Goal: Find contact information: Find contact information

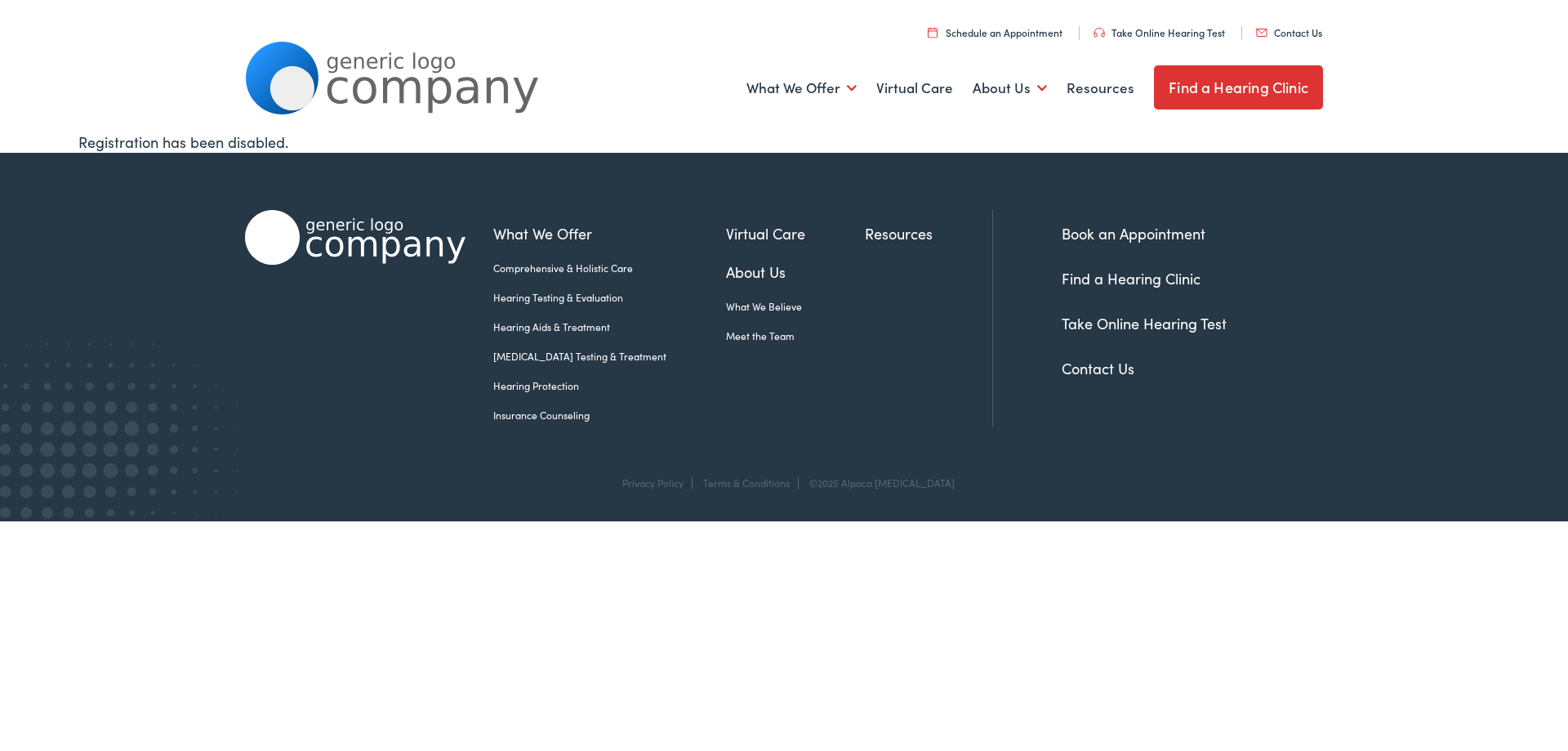
click at [1094, 368] on link "Contact Us" at bounding box center [1098, 368] width 72 height 20
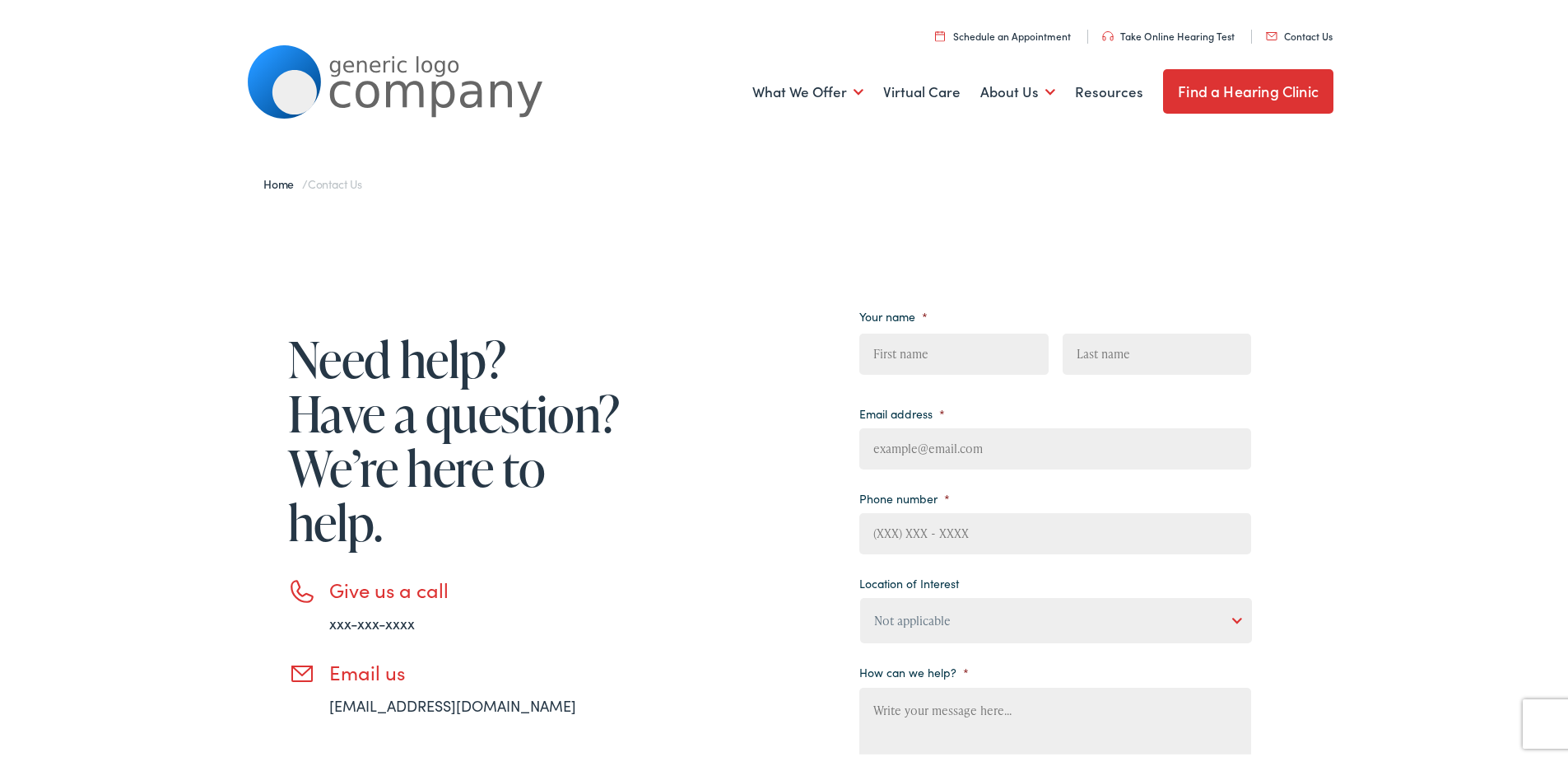
drag, startPoint x: 296, startPoint y: 675, endPoint x: 93, endPoint y: 649, distance: 204.7
click at [93, 649] on div "Need help? Have a question? We’re here to help. Give us a call xxx-xxx-xxxx Ema…" at bounding box center [790, 604] width 1580 height 798
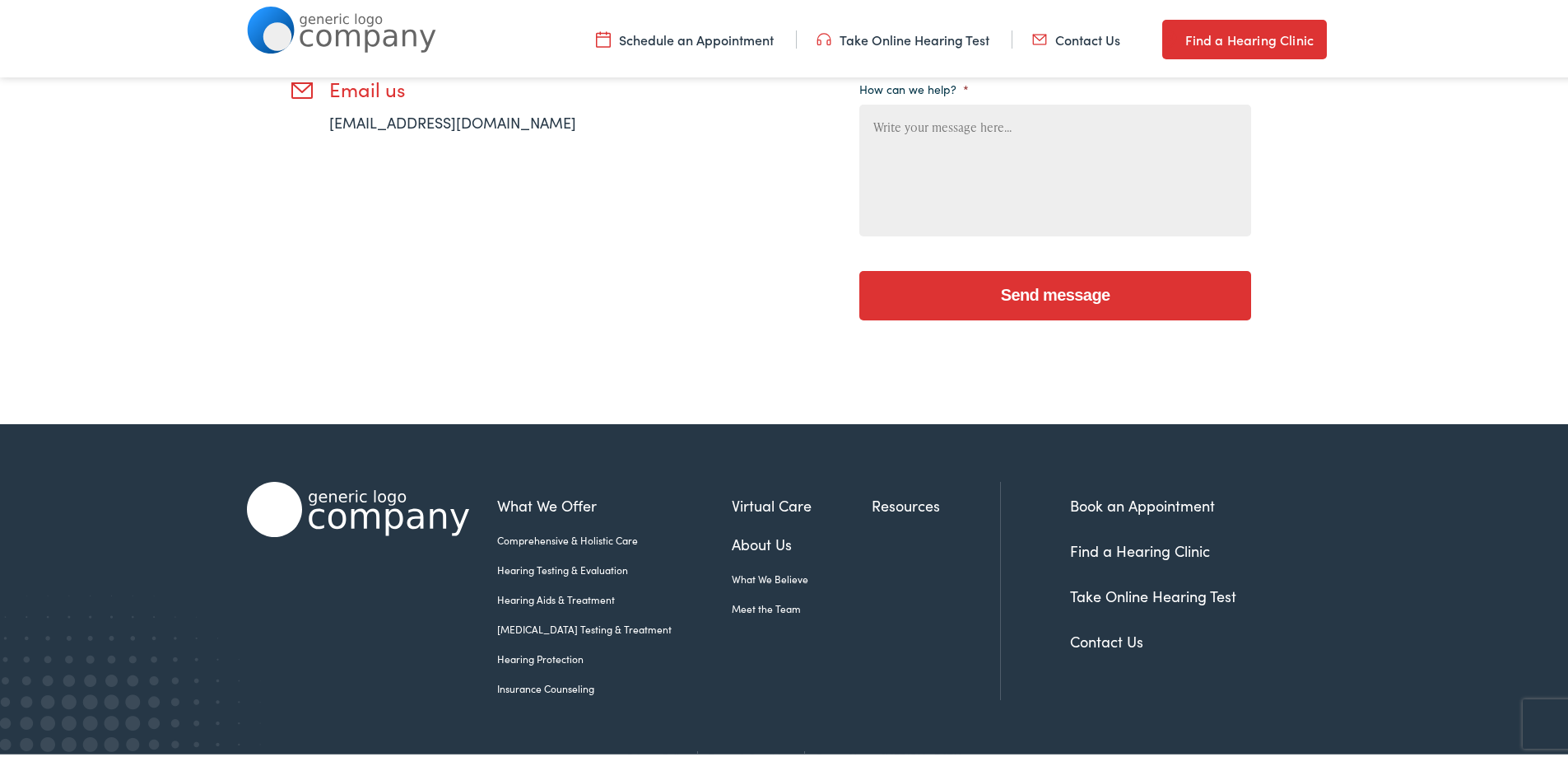
scroll to position [612, 0]
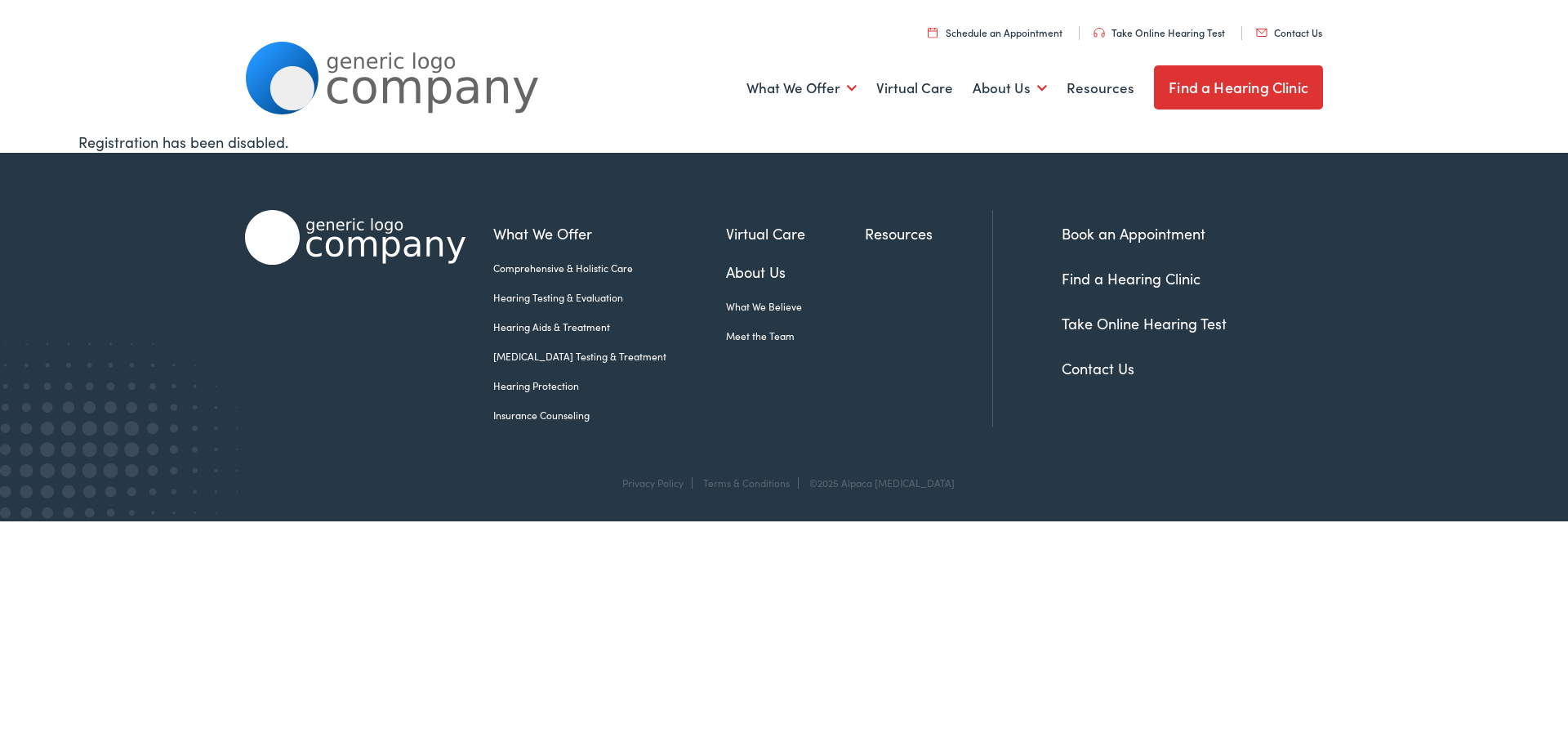
click at [1101, 369] on link "Contact Us" at bounding box center [1098, 368] width 72 height 20
click at [1088, 366] on link "Contact Us" at bounding box center [1098, 368] width 72 height 20
click at [1291, 34] on link "Contact Us" at bounding box center [1289, 33] width 66 height 14
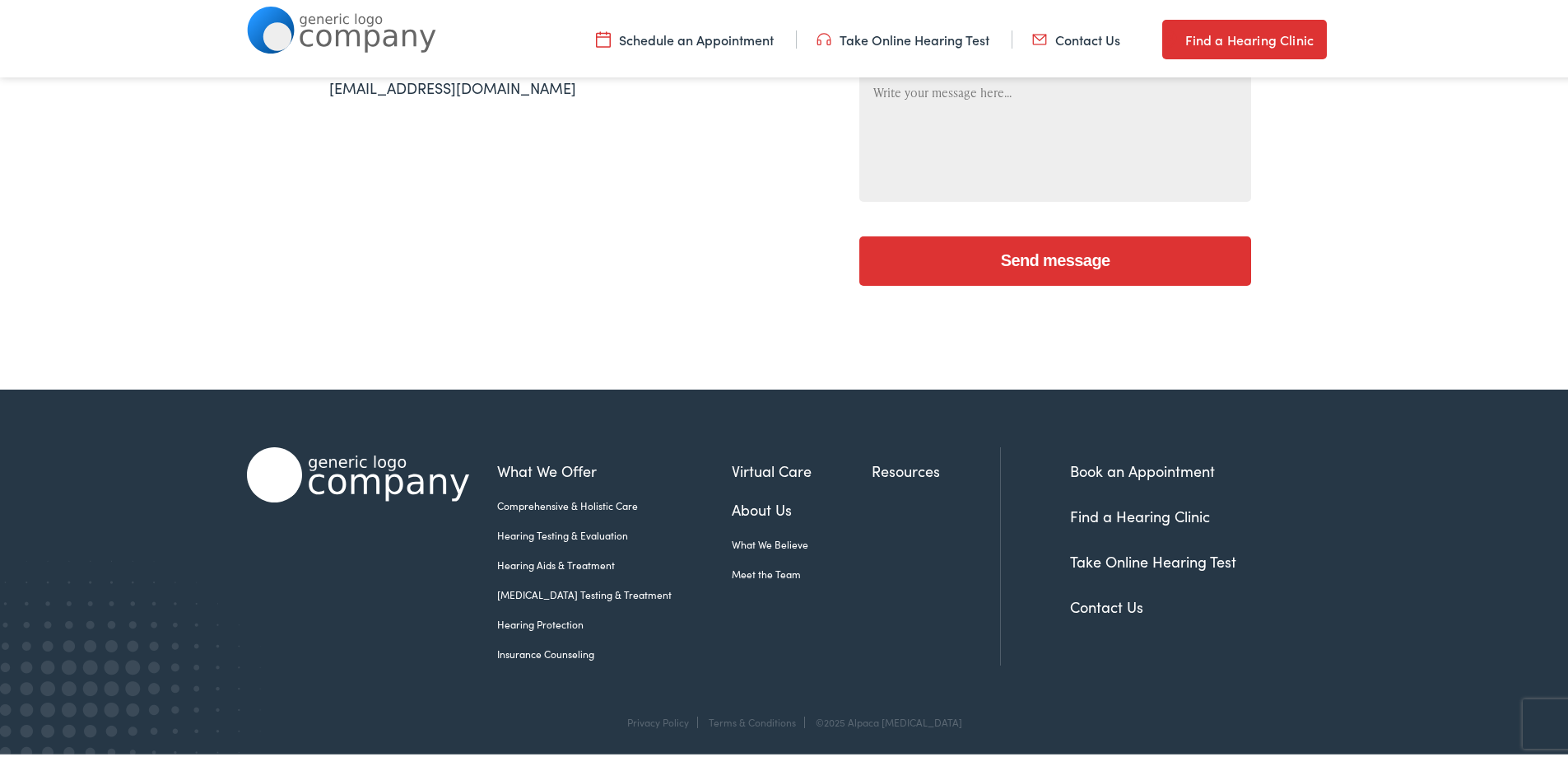
scroll to position [612, 0]
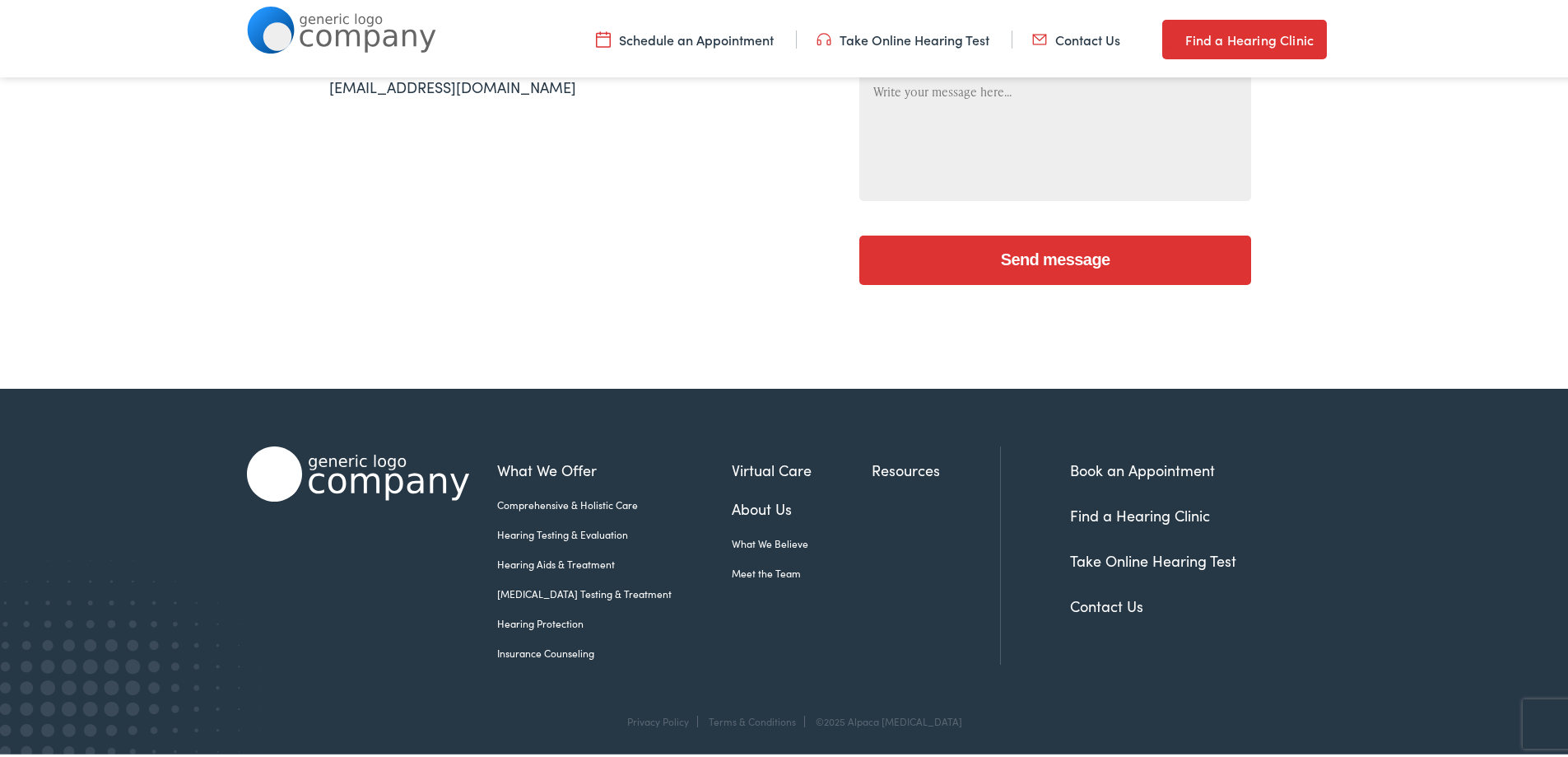
click at [1105, 600] on link "Contact Us" at bounding box center [1107, 602] width 73 height 20
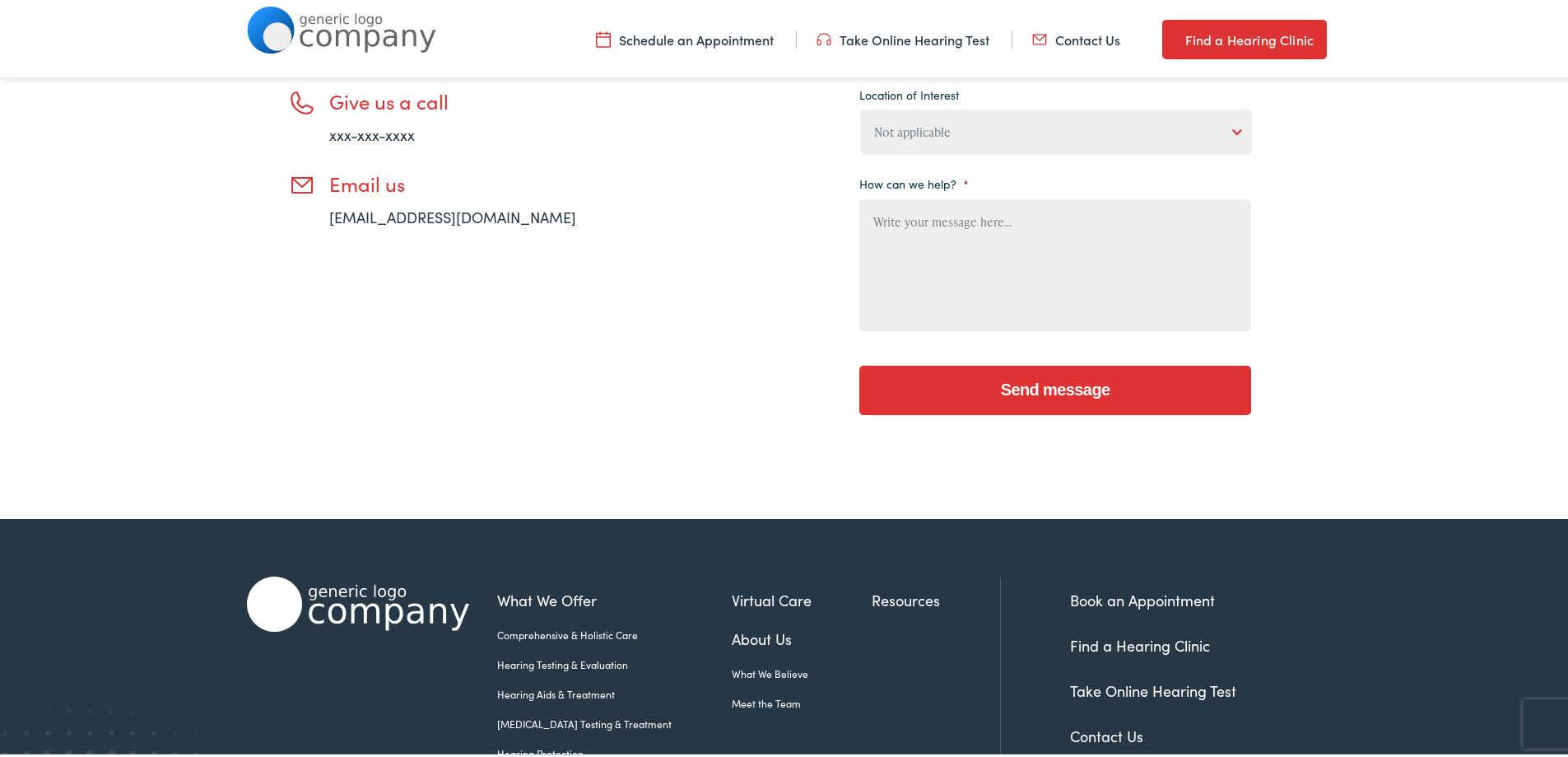
scroll to position [612, 0]
